Goal: Information Seeking & Learning: Learn about a topic

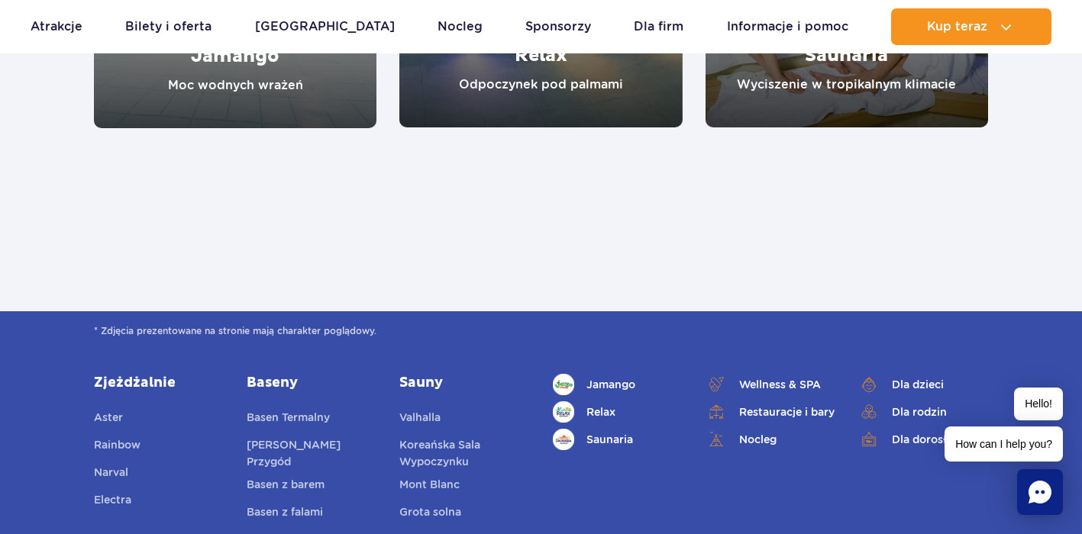
scroll to position [1680, 0]
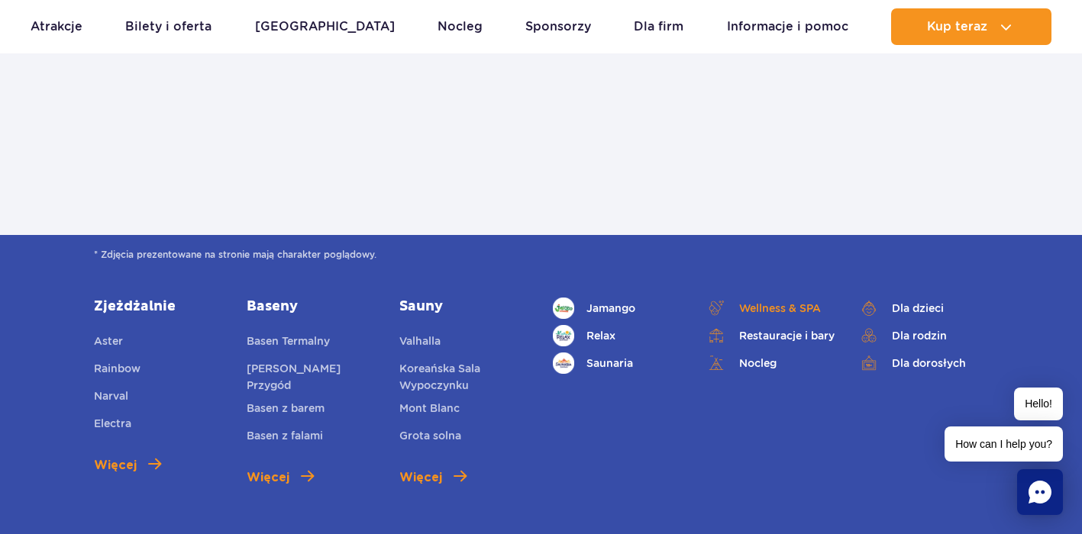
click at [789, 302] on span "Wellness & SPA" at bounding box center [780, 308] width 82 height 17
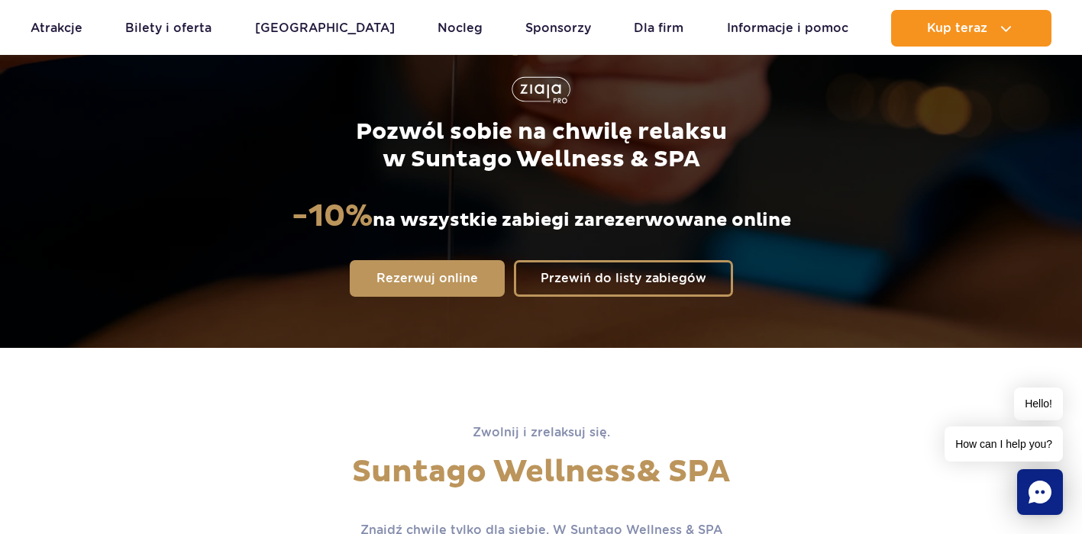
scroll to position [229, 0]
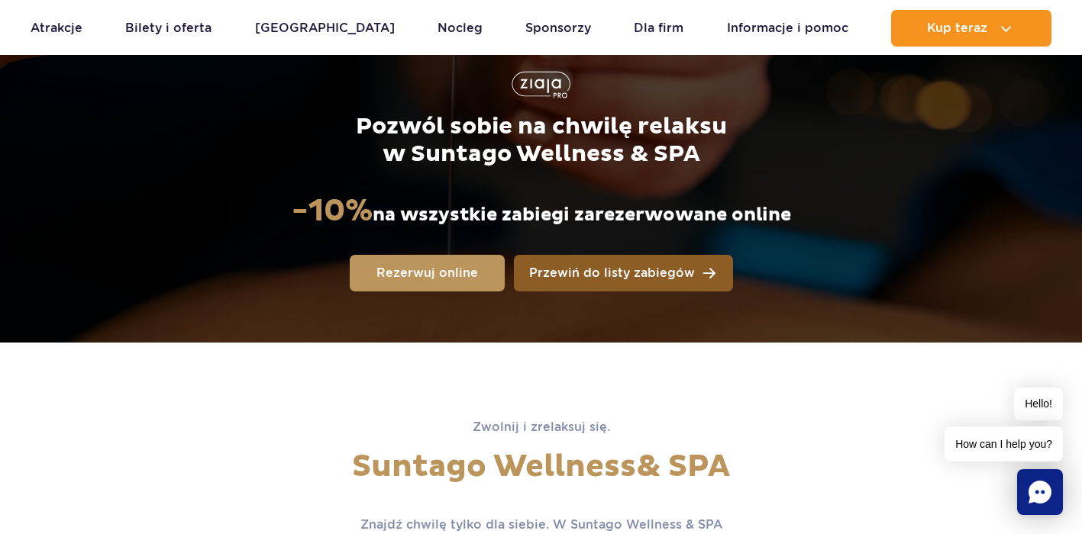
click at [628, 275] on span "Przewiń do listy zabiegów" at bounding box center [612, 273] width 166 height 12
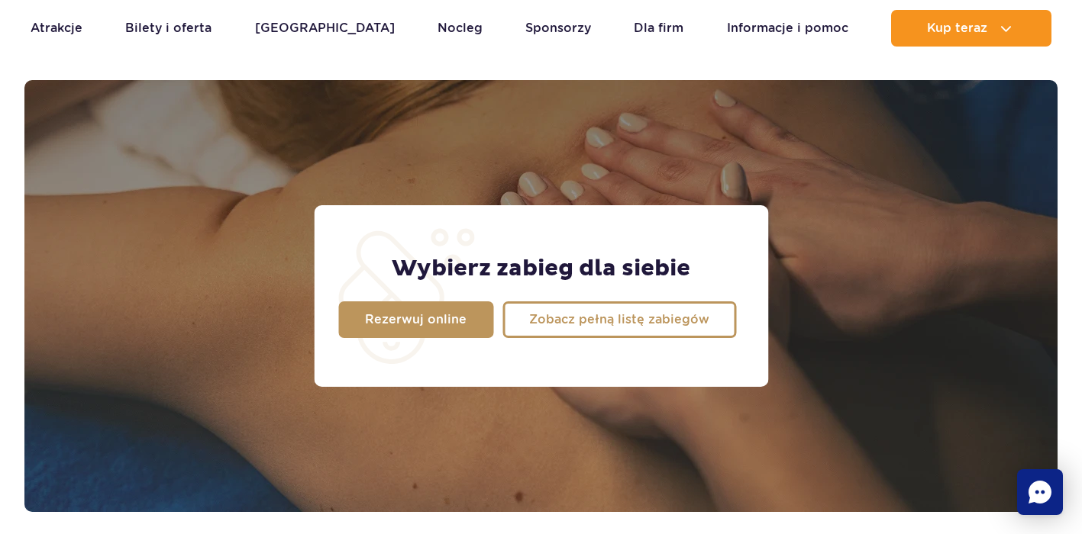
scroll to position [1204, 0]
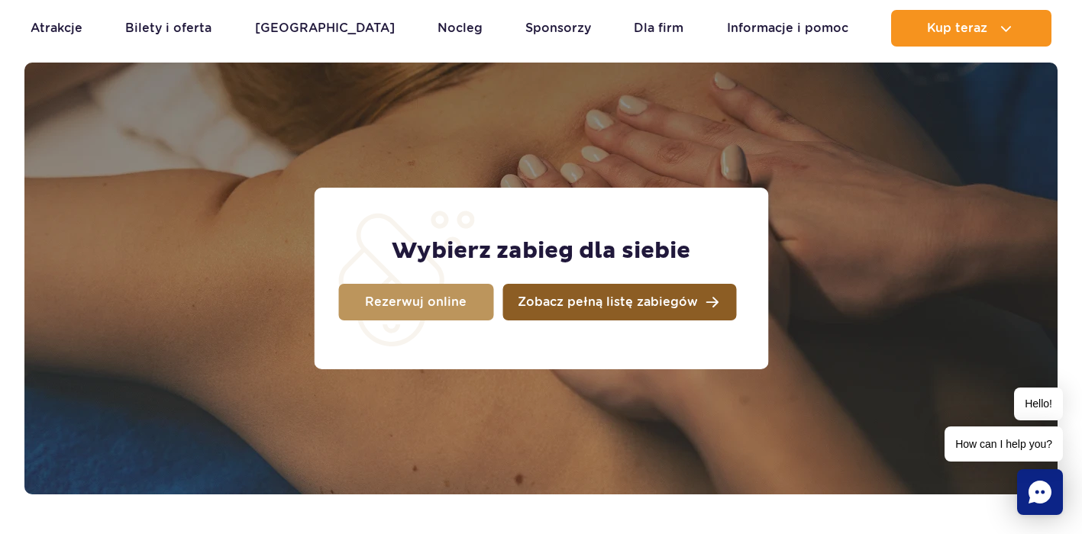
click at [586, 286] on link "Zobacz pełną listę zabiegów" at bounding box center [619, 302] width 234 height 37
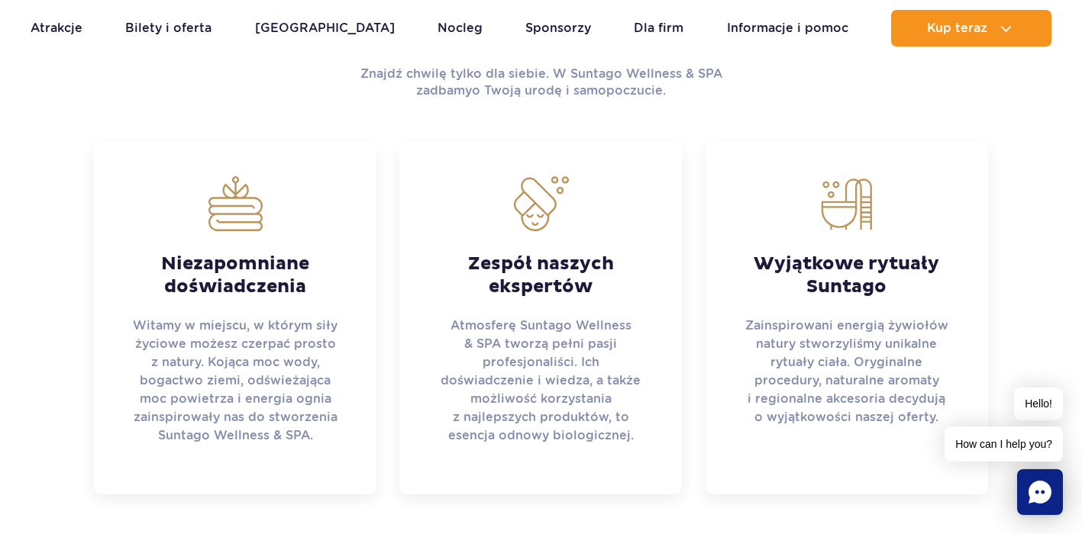
scroll to position [517, 0]
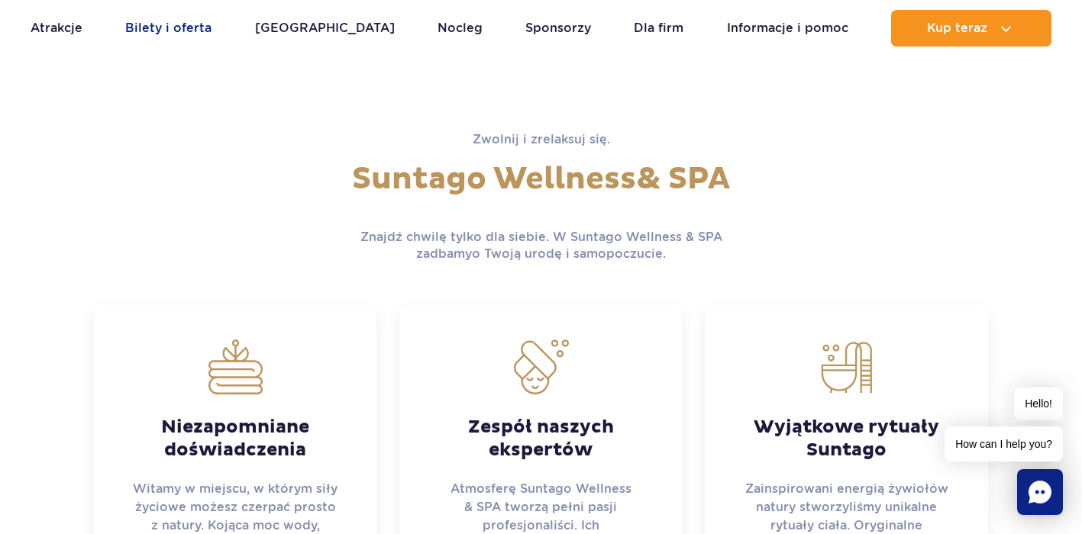
click at [182, 28] on link "Bilety i oferta" at bounding box center [168, 28] width 86 height 37
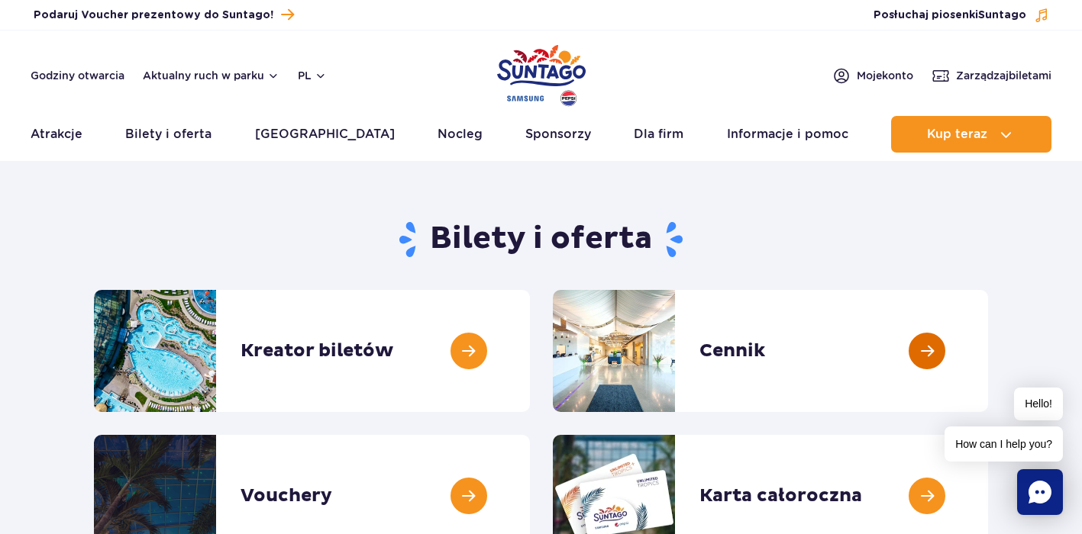
click at [988, 341] on link at bounding box center [988, 351] width 0 height 122
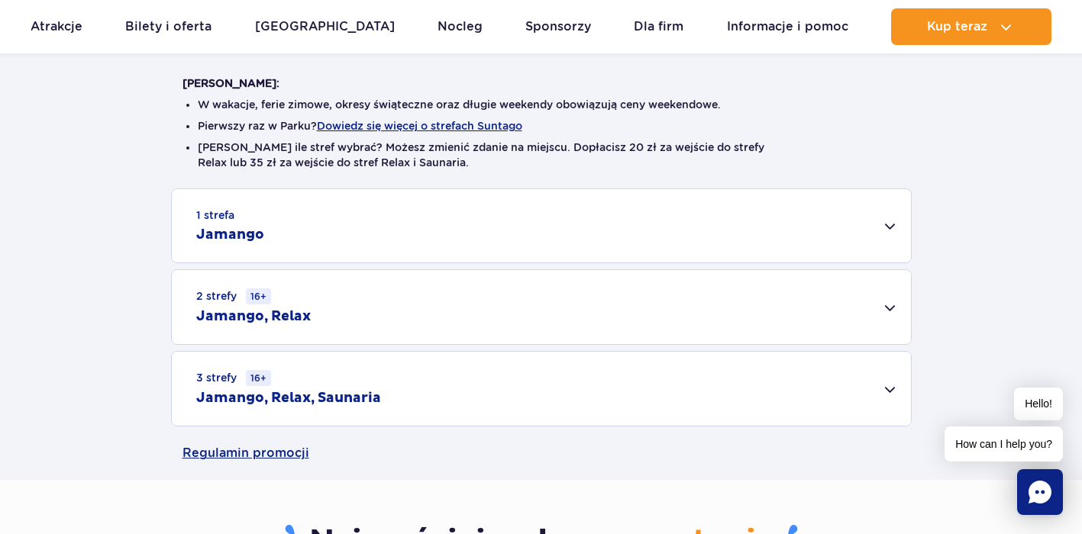
scroll to position [458, 0]
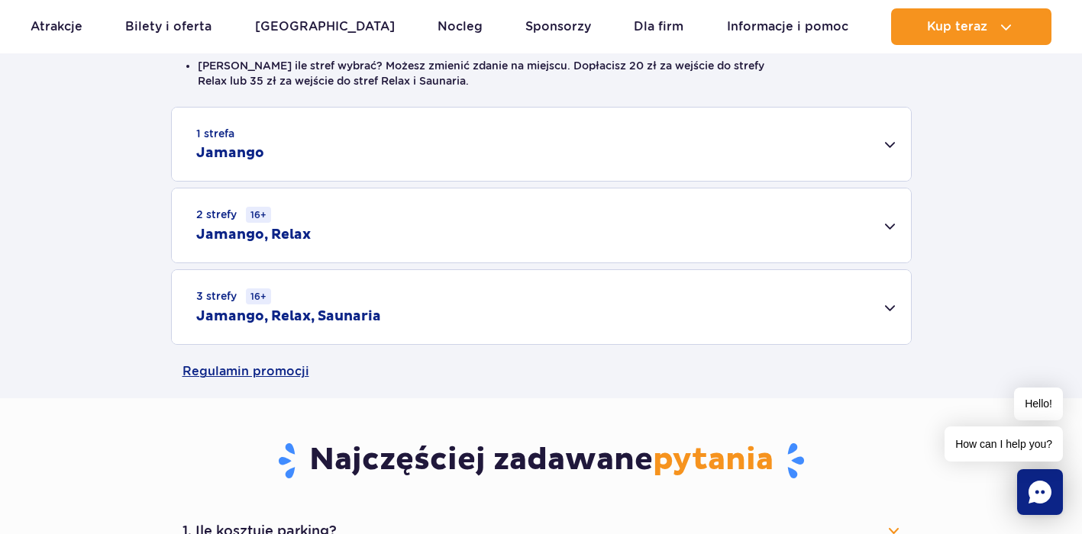
click at [541, 304] on div "3 strefy 16+ Jamango, Relax, Saunaria" at bounding box center [541, 307] width 739 height 74
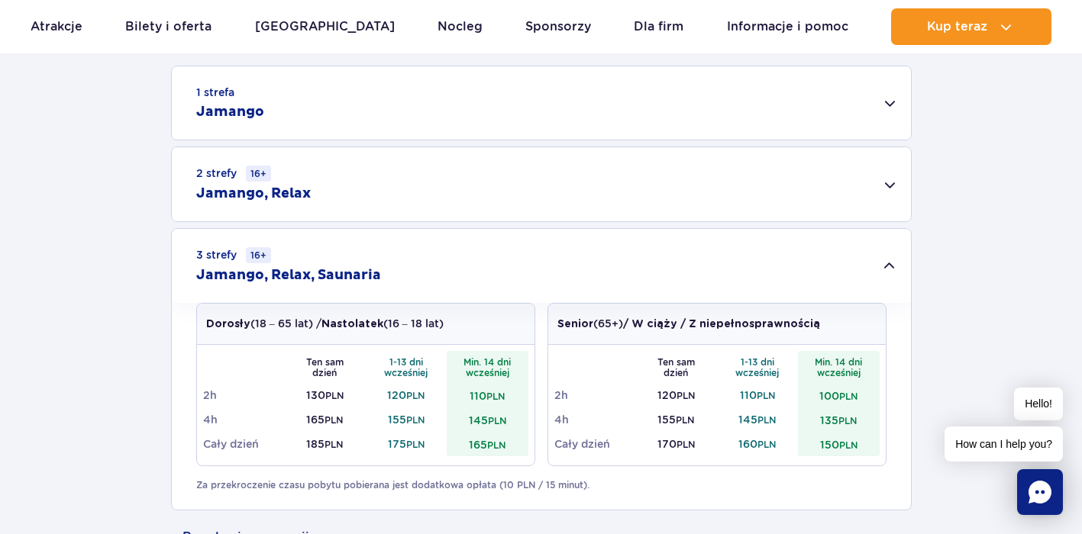
scroll to position [534, 0]
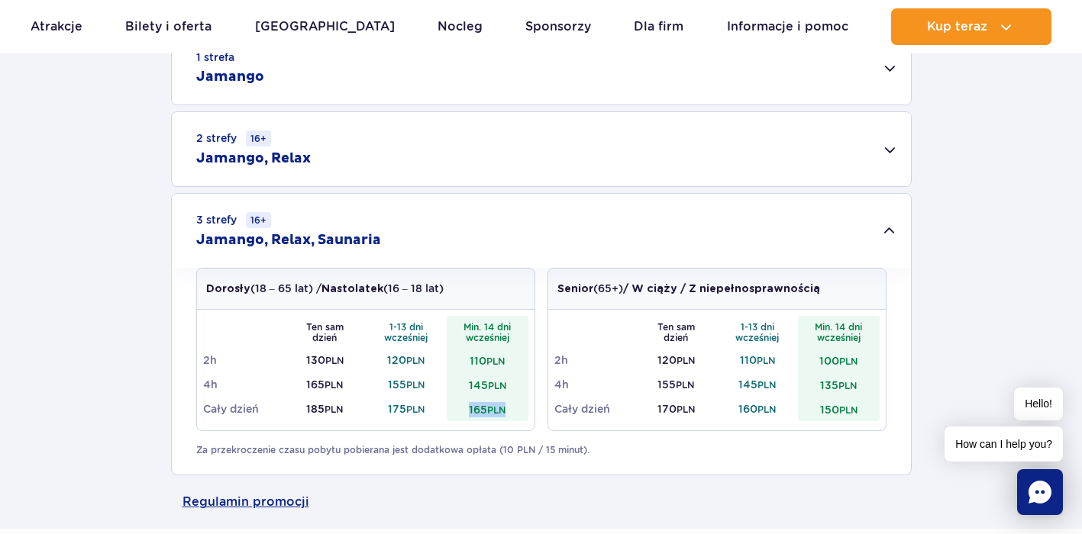
drag, startPoint x: 466, startPoint y: 404, endPoint x: 515, endPoint y: 408, distance: 49.0
click at [515, 408] on td "165 PLN" at bounding box center [488, 409] width 82 height 24
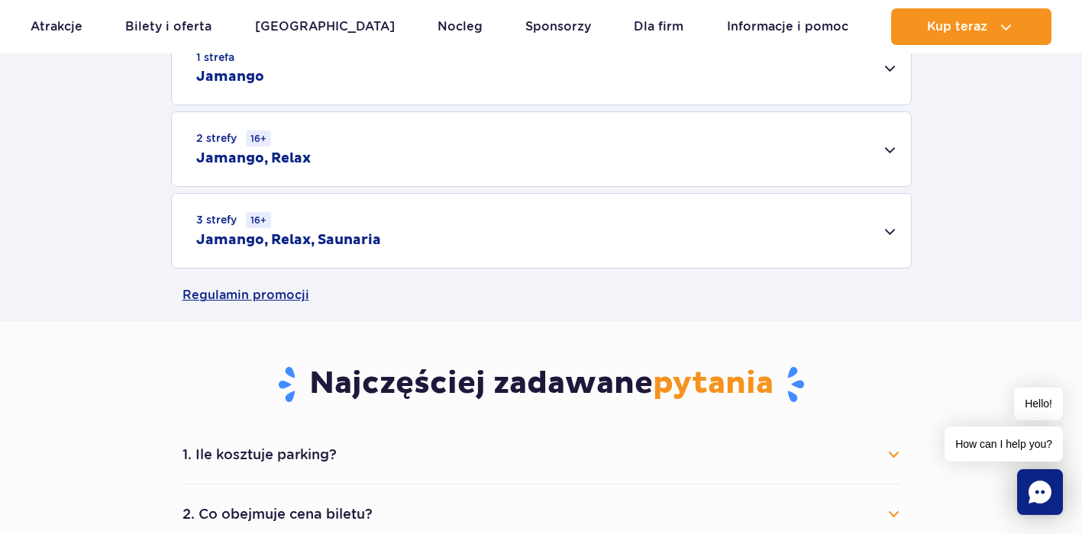
click at [880, 227] on div "3 strefy 16+ Jamango, Relax, Saunaria" at bounding box center [541, 231] width 739 height 74
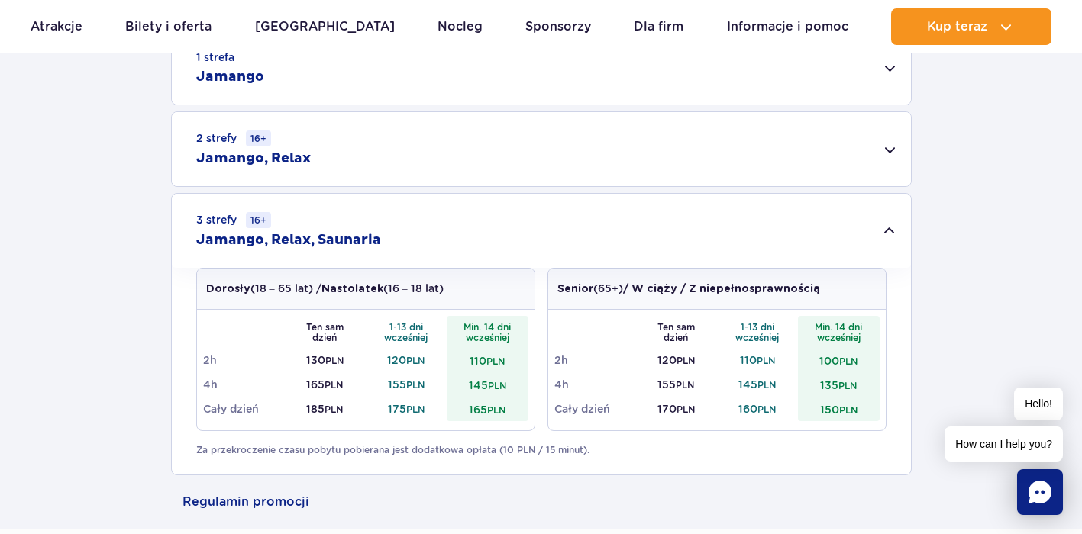
click at [702, 104] on div "1 strefa Jamango" at bounding box center [541, 67] width 739 height 73
